Goal: Task Accomplishment & Management: Manage account settings

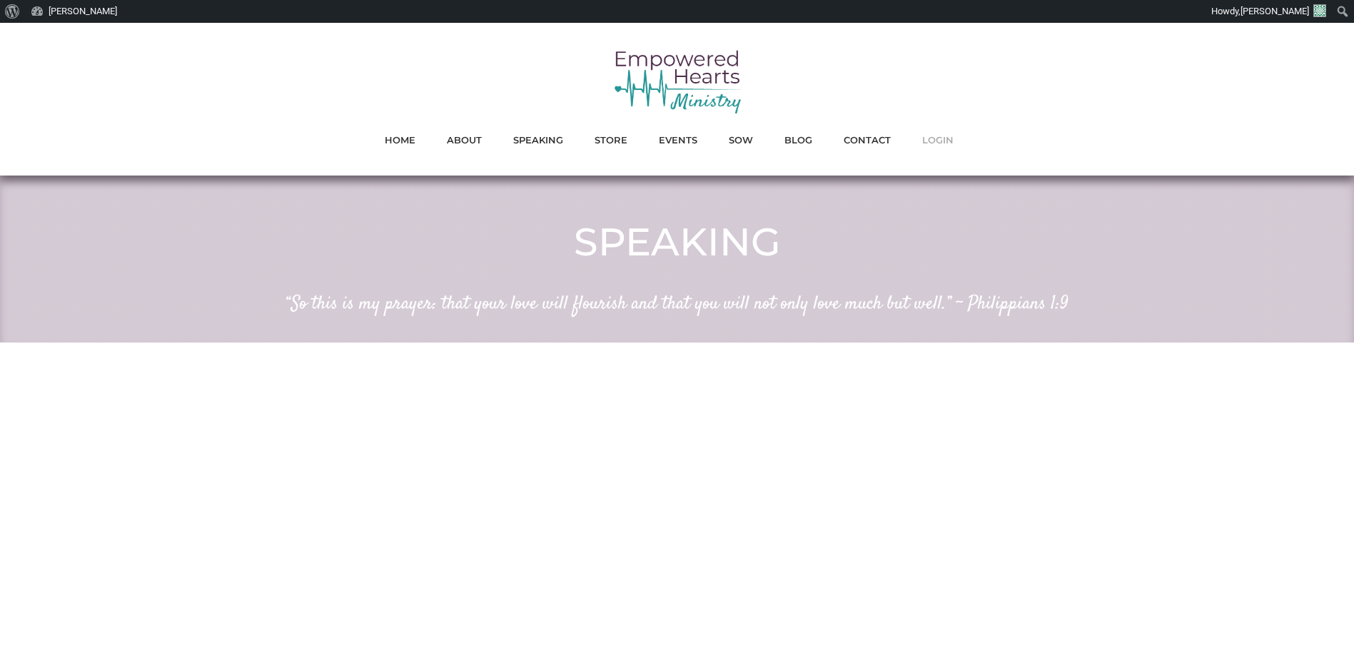
click at [940, 141] on span "LOGIN" at bounding box center [937, 140] width 31 height 19
click at [936, 143] on span "LOGIN" at bounding box center [937, 140] width 31 height 19
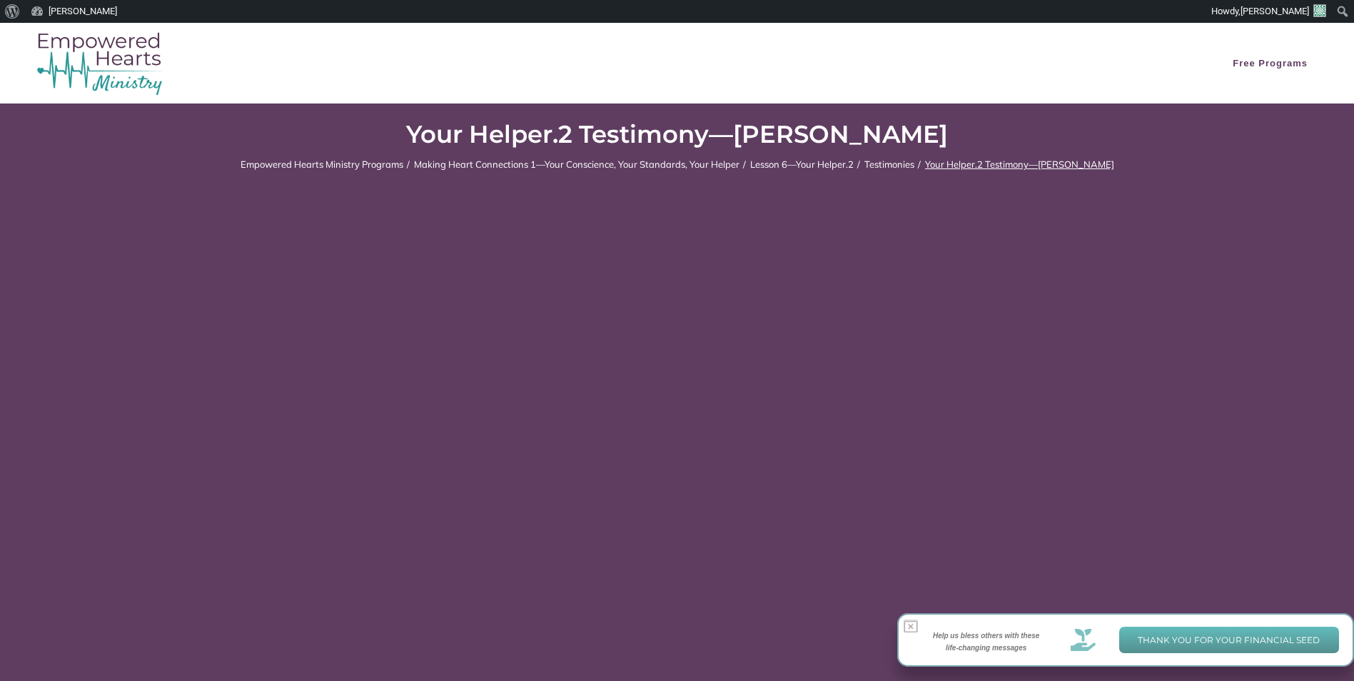
scroll to position [143, 0]
